Goal: Find specific page/section: Find specific page/section

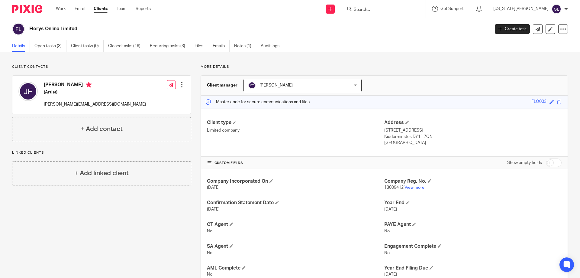
click at [398, 12] on input "Search" at bounding box center [380, 9] width 54 height 5
type input "tota"
click at [406, 24] on link at bounding box center [405, 23] width 106 height 9
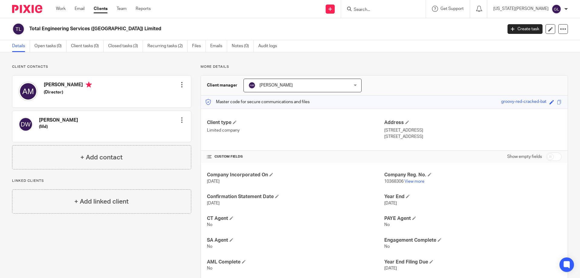
click at [93, 68] on p "Client contacts" at bounding box center [101, 66] width 179 height 5
click at [186, 9] on div "Send new email Create task Add client Request signature Get Support Contact via…" at bounding box center [370, 9] width 420 height 18
click at [59, 9] on link "Work" at bounding box center [61, 9] width 10 height 6
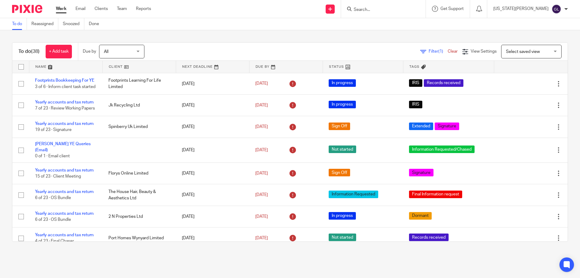
click at [238, 51] on div "Filter (1) Clear View Settings View Settings (1) Filters Clear Save Manage save…" at bounding box center [361, 52] width 413 height 14
click at [406, 12] on input "Search" at bounding box center [380, 9] width 54 height 5
type input "wyn"
click at [412, 28] on link at bounding box center [389, 23] width 75 height 9
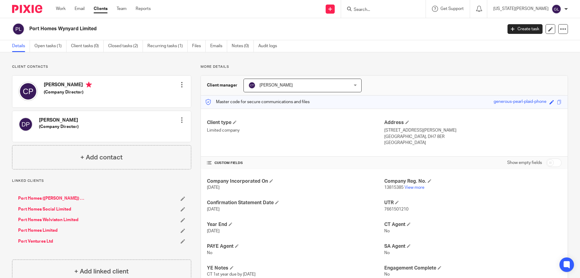
scroll to position [30, 0]
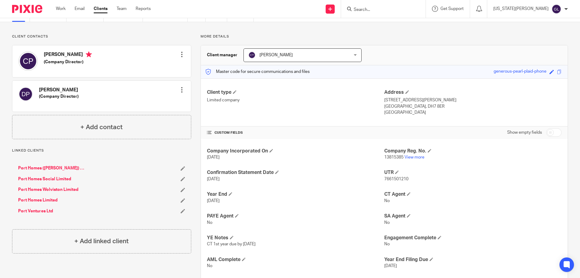
click at [458, 191] on div "Company Incorporated On 23 Dec 2021 Company Reg. No. 13815385 View more Confirm…" at bounding box center [384, 219] width 367 height 161
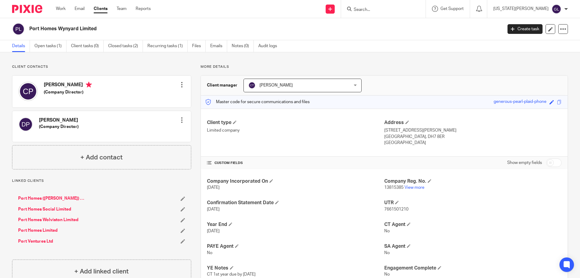
click at [390, 10] on input "Search" at bounding box center [380, 9] width 54 height 5
type input "tot"
click at [406, 25] on link at bounding box center [405, 23] width 106 height 9
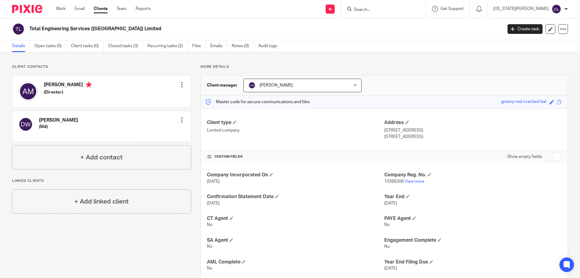
click at [401, 9] on input "Search" at bounding box center [380, 9] width 54 height 5
type input "wyn"
click at [400, 23] on link at bounding box center [389, 23] width 75 height 9
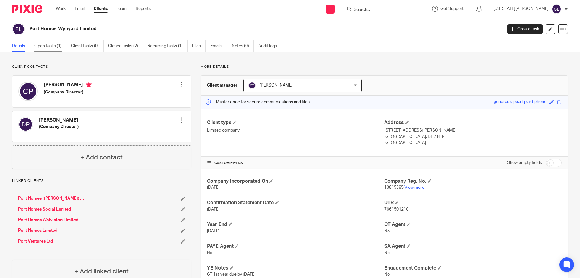
click at [48, 51] on link "Open tasks (1)" at bounding box center [50, 46] width 32 height 12
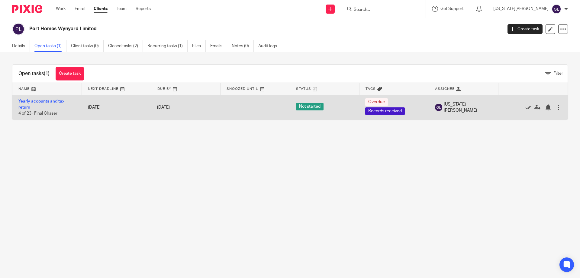
click at [37, 101] on link "Yearly accounts and tax return" at bounding box center [41, 104] width 46 height 10
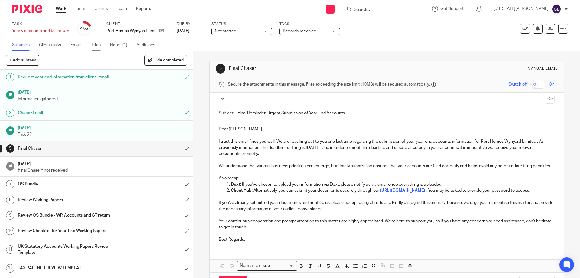
click at [95, 47] on link "Files" at bounding box center [99, 45] width 14 height 12
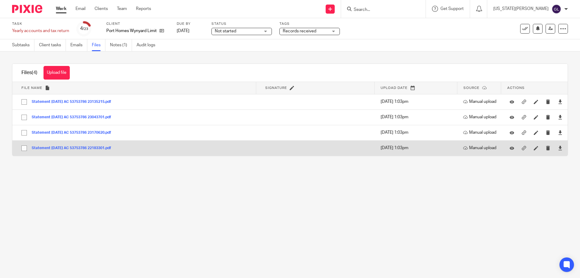
click at [90, 149] on button "Statement [DATE] AC 53753786 22183301.pdf" at bounding box center [74, 148] width 84 height 4
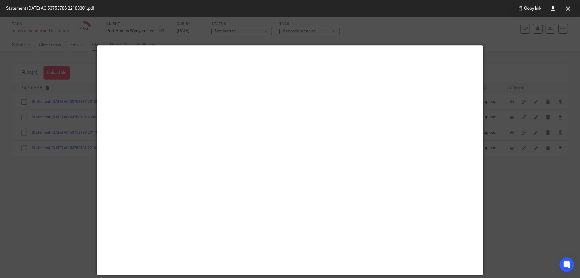
click at [507, 199] on div at bounding box center [290, 139] width 580 height 278
click at [495, 32] on div at bounding box center [290, 139] width 580 height 278
click at [567, 12] on button at bounding box center [568, 8] width 12 height 12
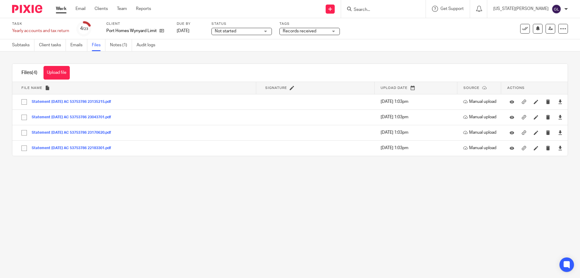
click at [410, 4] on div at bounding box center [383, 9] width 85 height 18
click at [400, 10] on input "Search" at bounding box center [380, 9] width 54 height 5
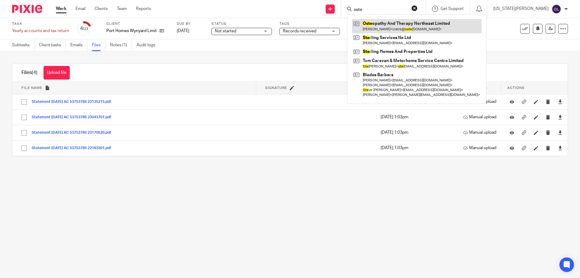
type input "oste"
click at [427, 24] on link at bounding box center [417, 26] width 130 height 14
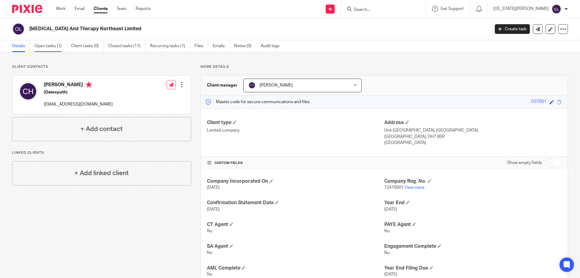
click at [54, 48] on link "Open tasks (1)" at bounding box center [50, 46] width 32 height 12
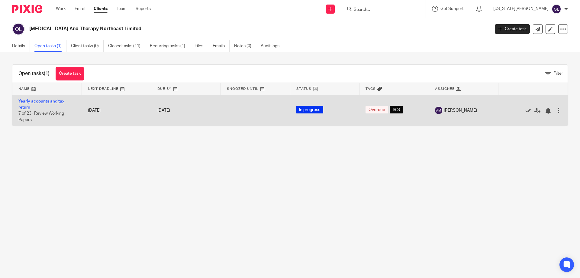
click at [45, 102] on link "Yearly accounts and tax return" at bounding box center [41, 104] width 46 height 10
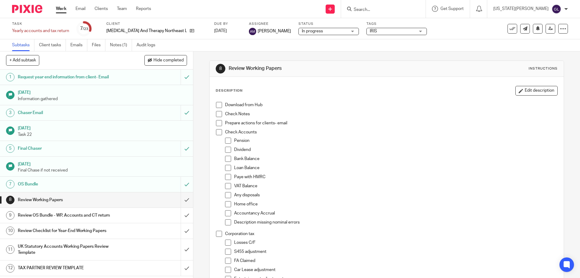
click at [55, 183] on h1 "OS Bundle" at bounding box center [70, 183] width 105 height 9
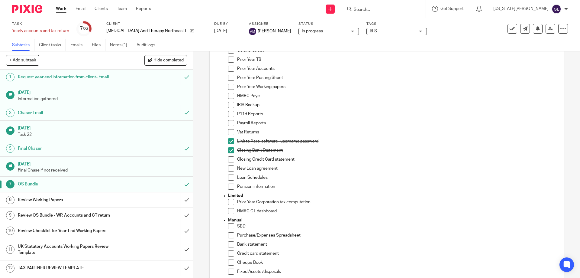
scroll to position [151, 0]
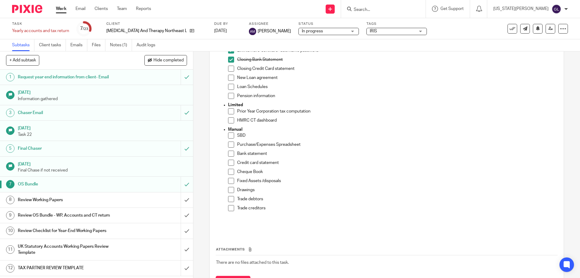
click at [92, 46] on ul "Subtasks Client tasks Emails Files Notes (1) Audit logs" at bounding box center [88, 45] width 152 height 12
click at [94, 46] on link "Files" at bounding box center [99, 45] width 14 height 12
